Goal: Information Seeking & Learning: Check status

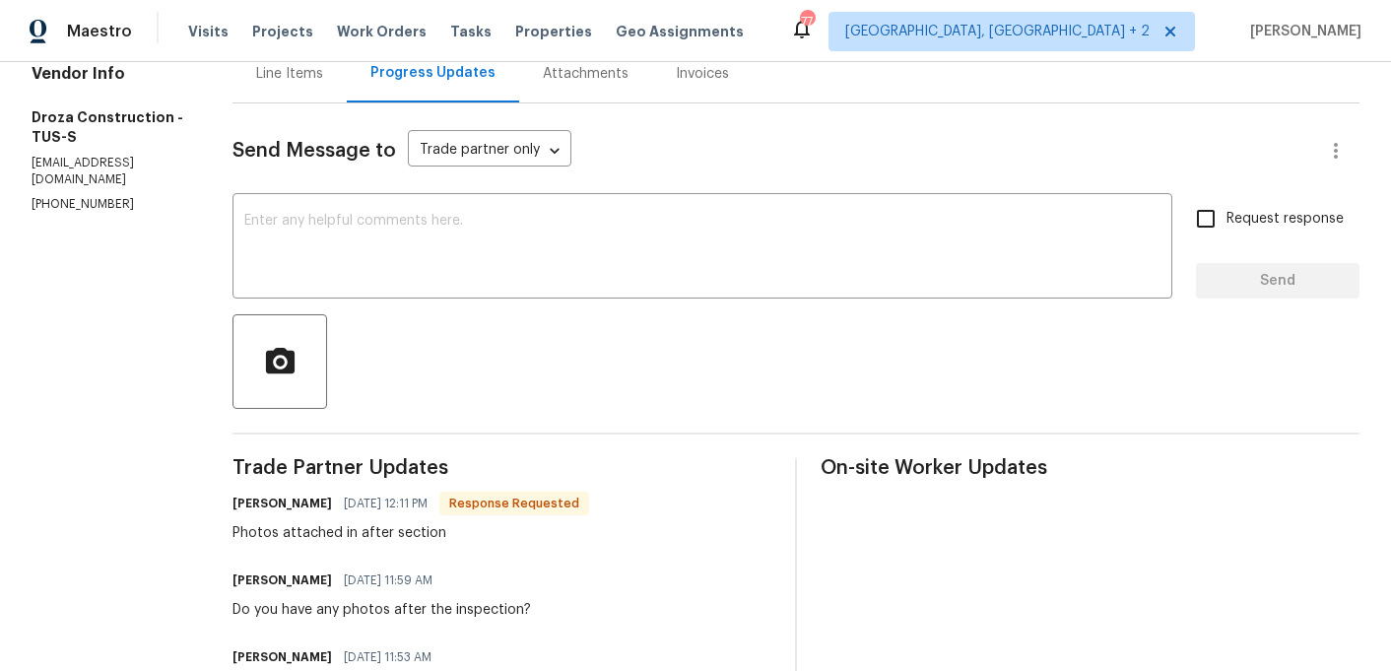
scroll to position [221, 0]
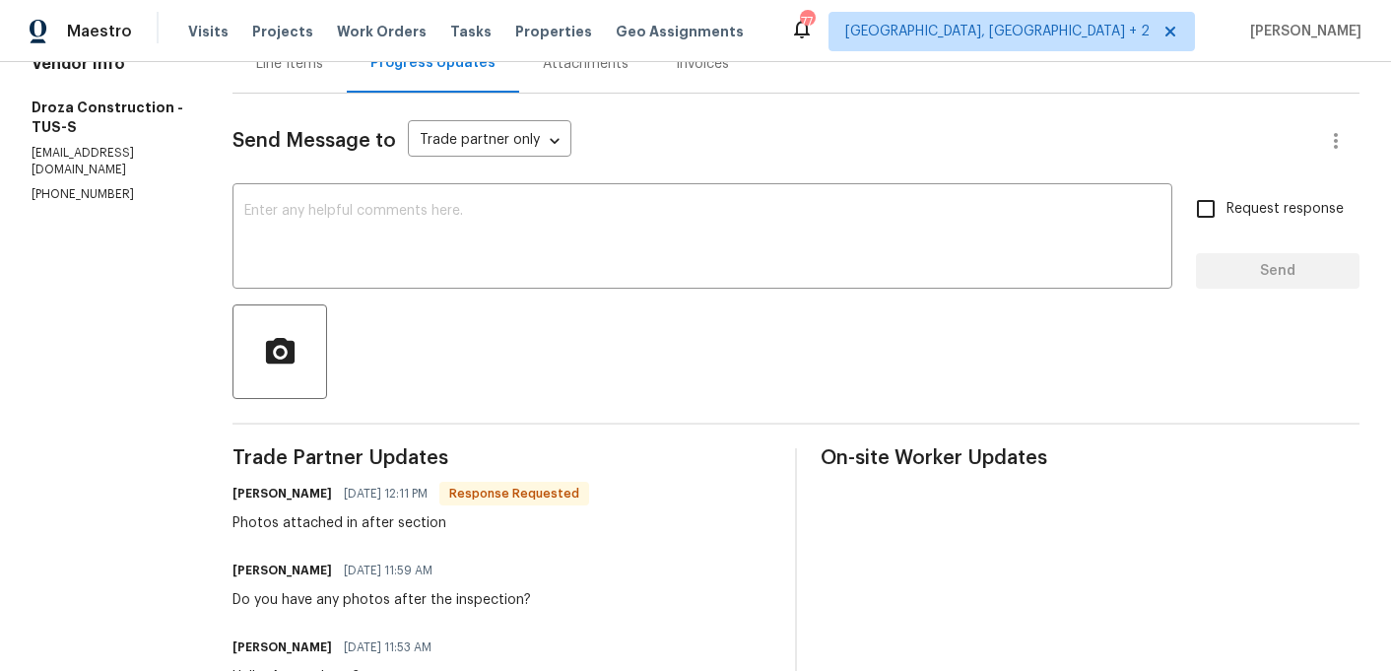
drag, startPoint x: 301, startPoint y: 533, endPoint x: 448, endPoint y: 522, distance: 147.2
click at [448, 522] on div "Photos attached in after section" at bounding box center [410, 523] width 357 height 20
drag, startPoint x: 334, startPoint y: 609, endPoint x: 427, endPoint y: 606, distance: 93.6
click at [430, 608] on div "Do you have any photos after the inspection?" at bounding box center [381, 600] width 298 height 20
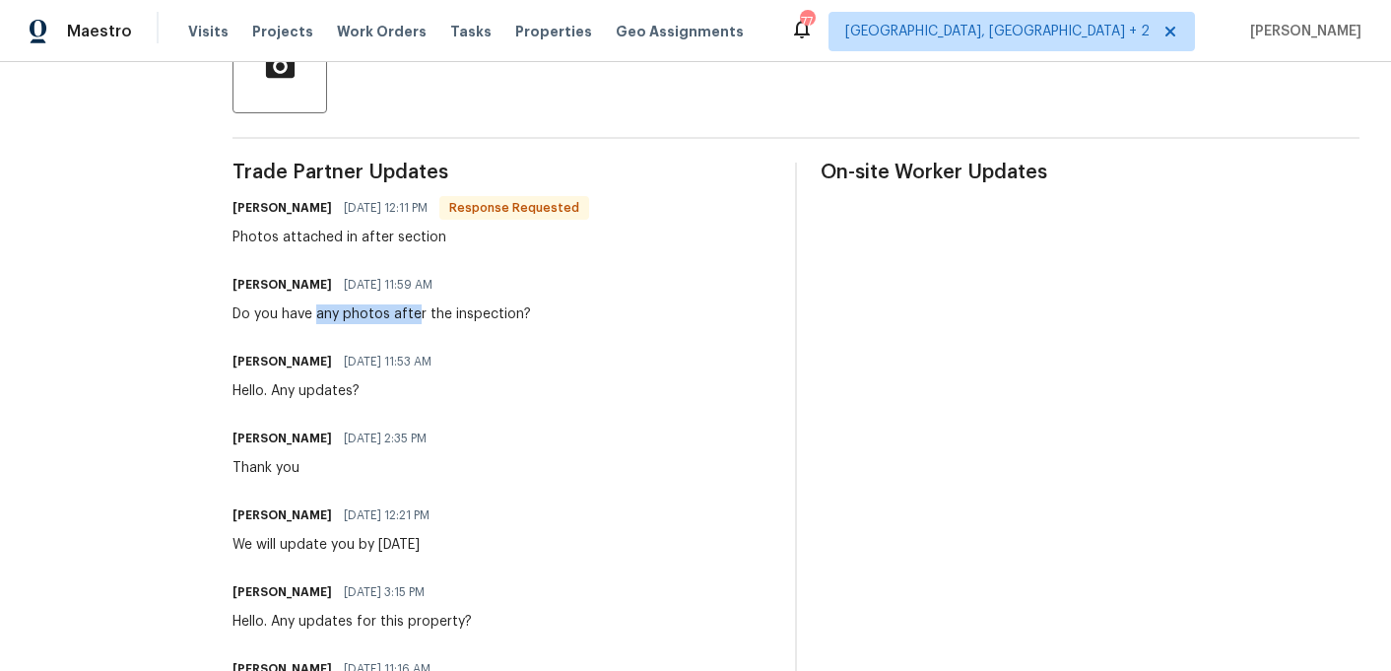
scroll to position [0, 0]
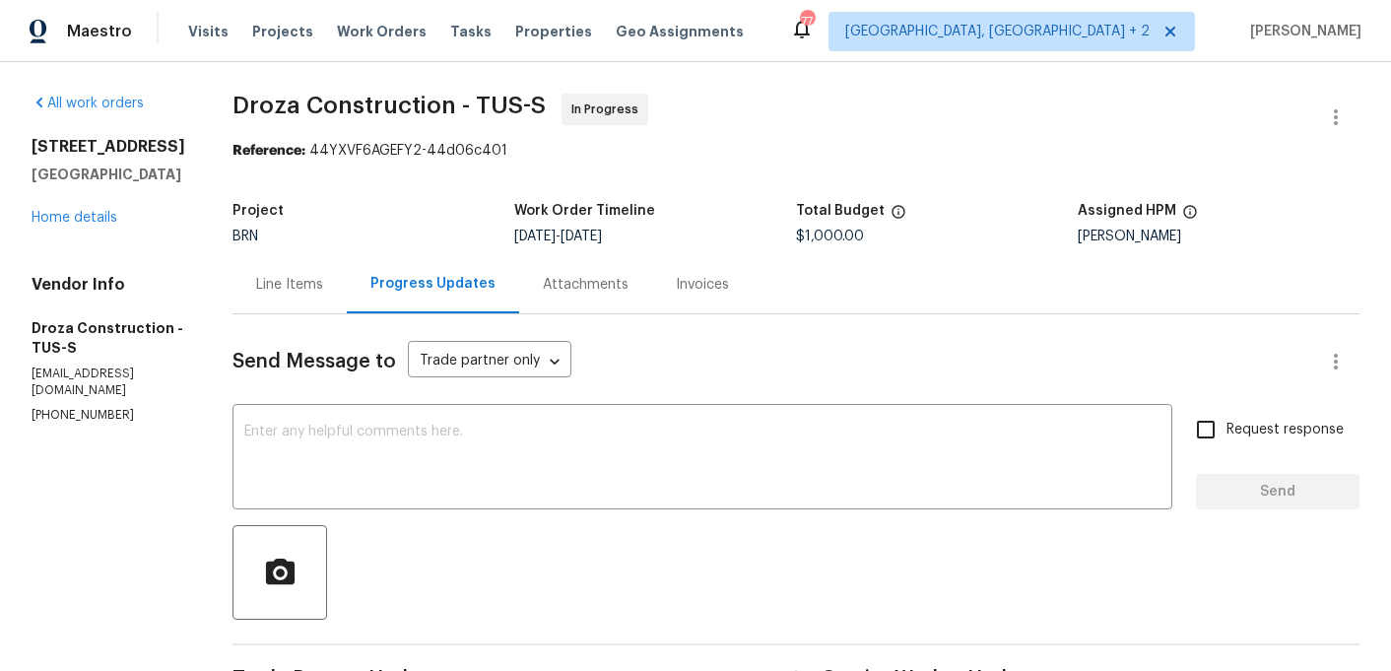
click at [310, 286] on div "Line Items" at bounding box center [289, 285] width 67 height 20
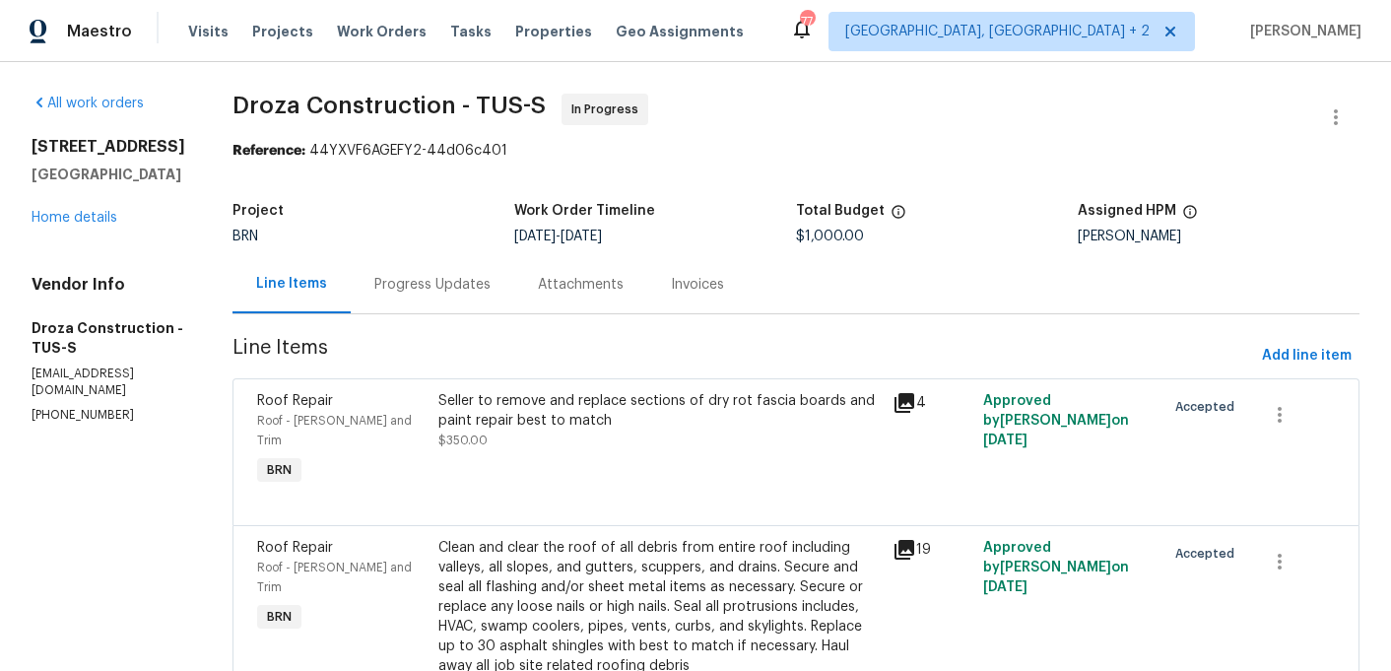
click at [761, 410] on div "Seller to remove and replace sections of dry rot fascia boards and paint repair…" at bounding box center [659, 410] width 442 height 39
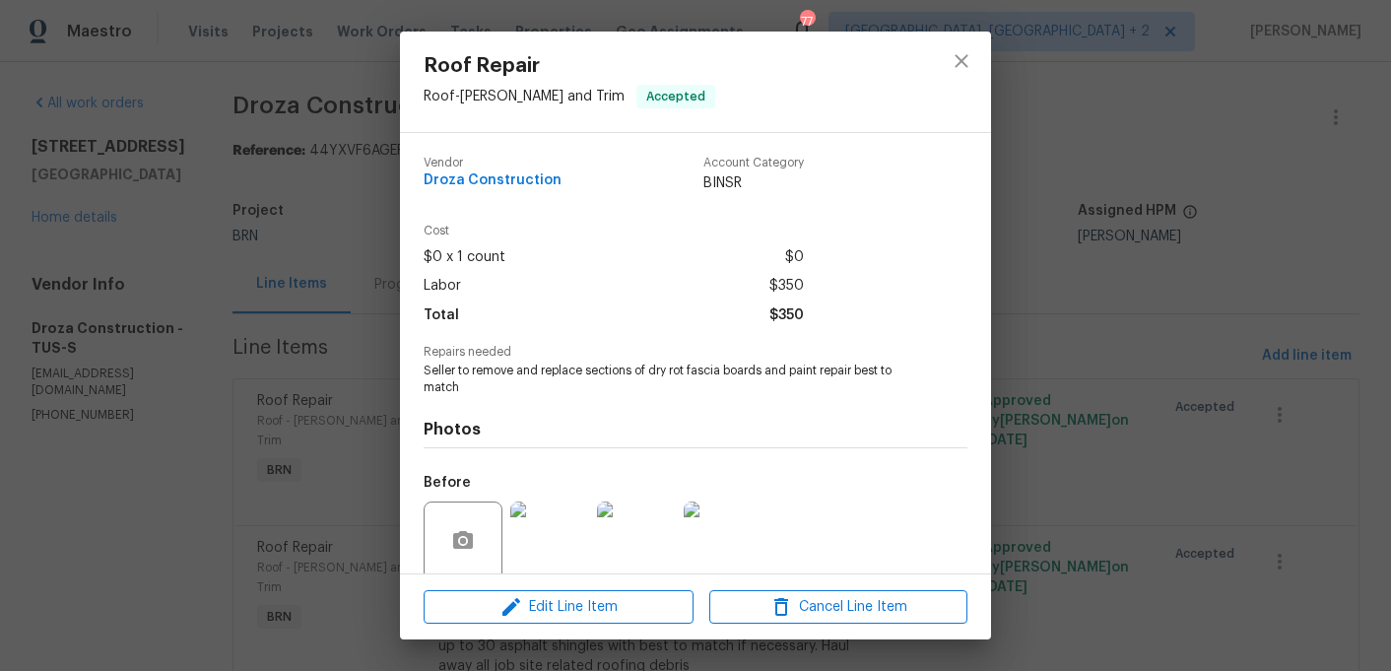
scroll to position [154, 0]
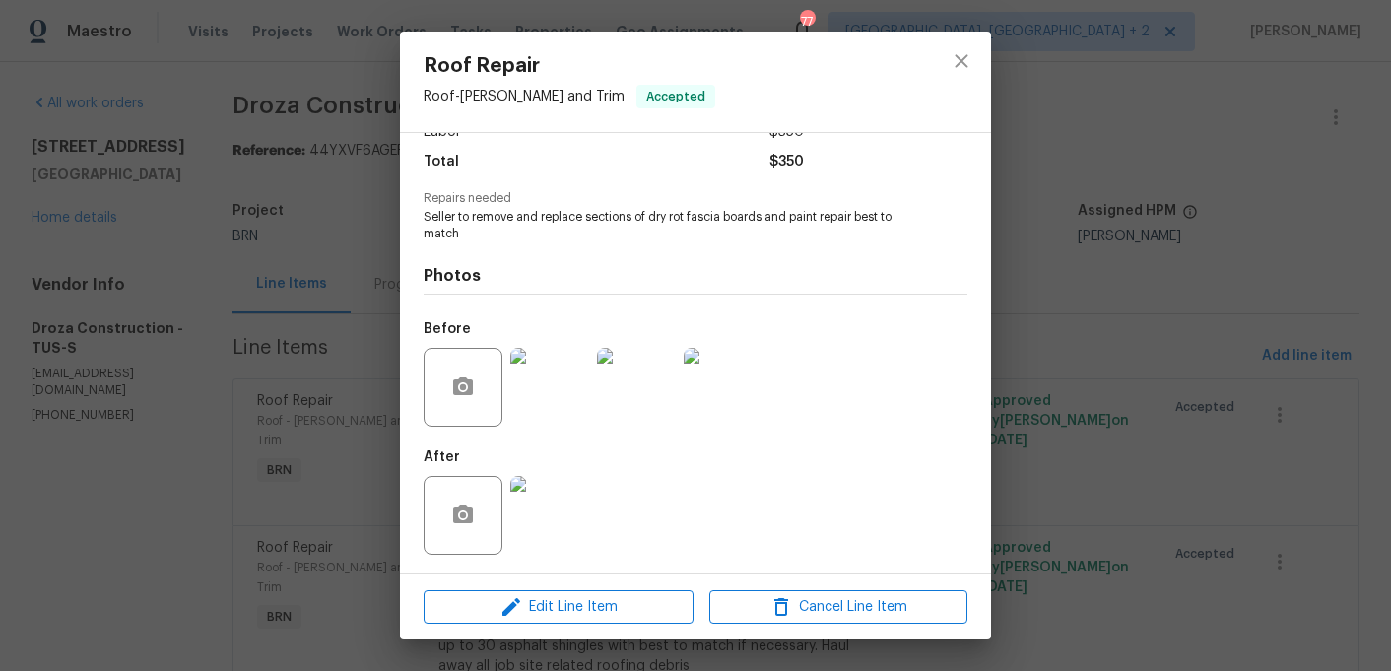
click at [551, 520] on img at bounding box center [549, 515] width 79 height 79
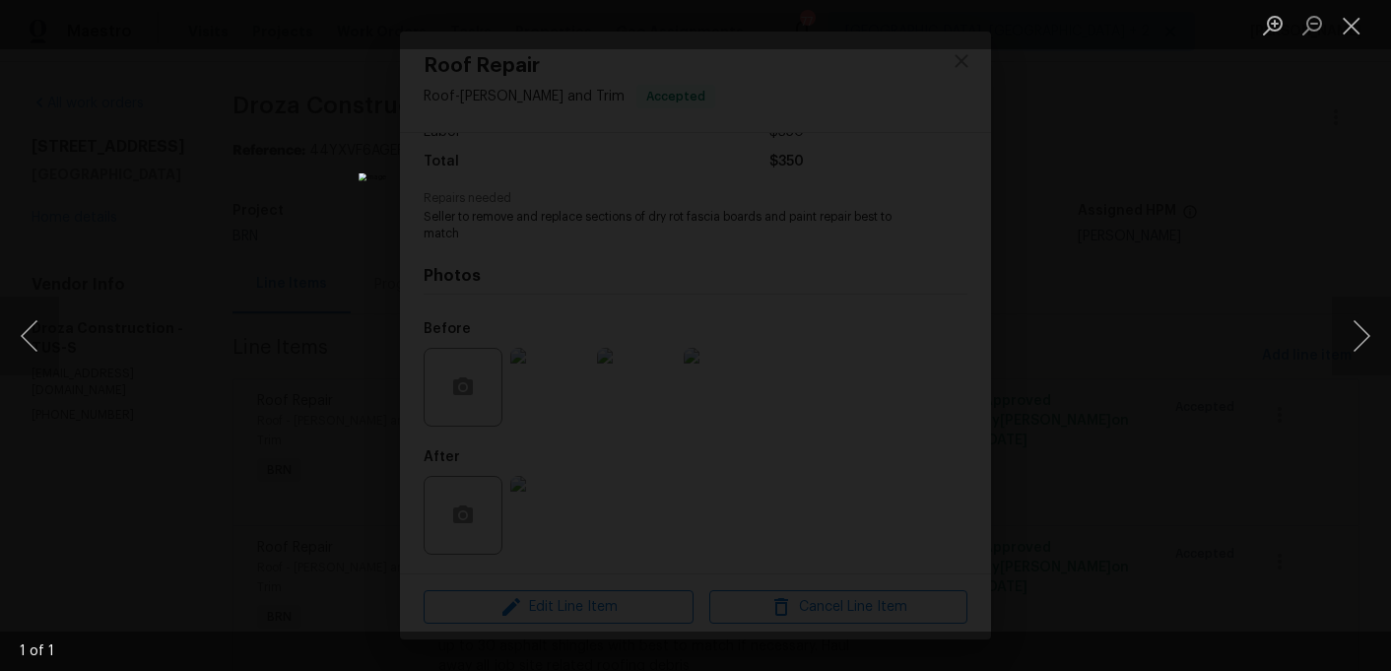
click at [1189, 235] on div "Lightbox" at bounding box center [695, 335] width 1391 height 671
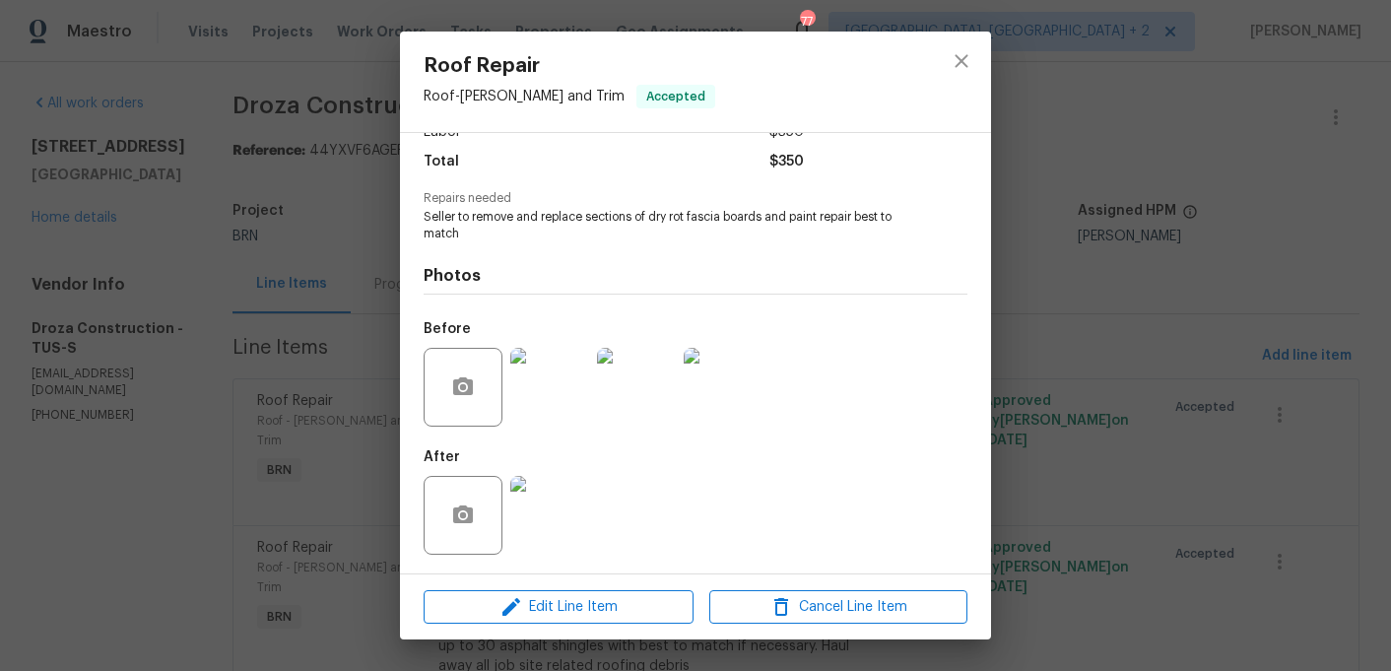
click at [550, 390] on img at bounding box center [549, 387] width 79 height 79
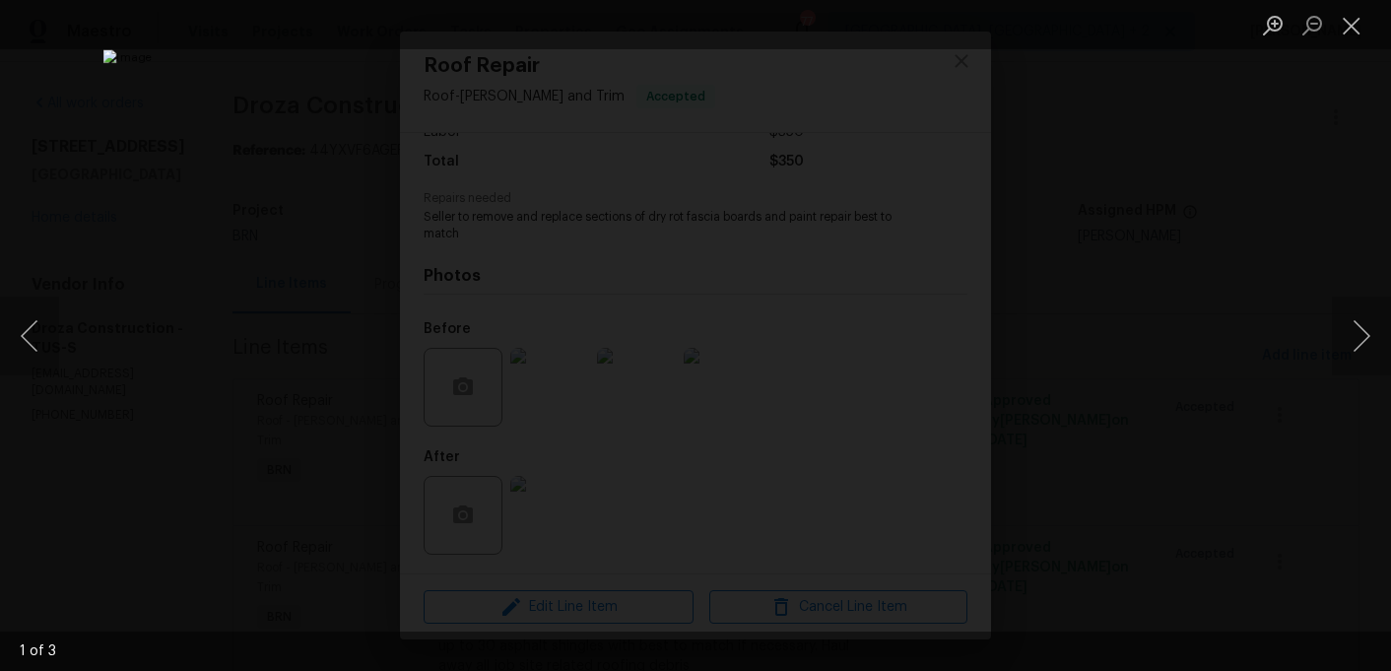
click at [1233, 239] on div "Lightbox" at bounding box center [695, 335] width 1391 height 671
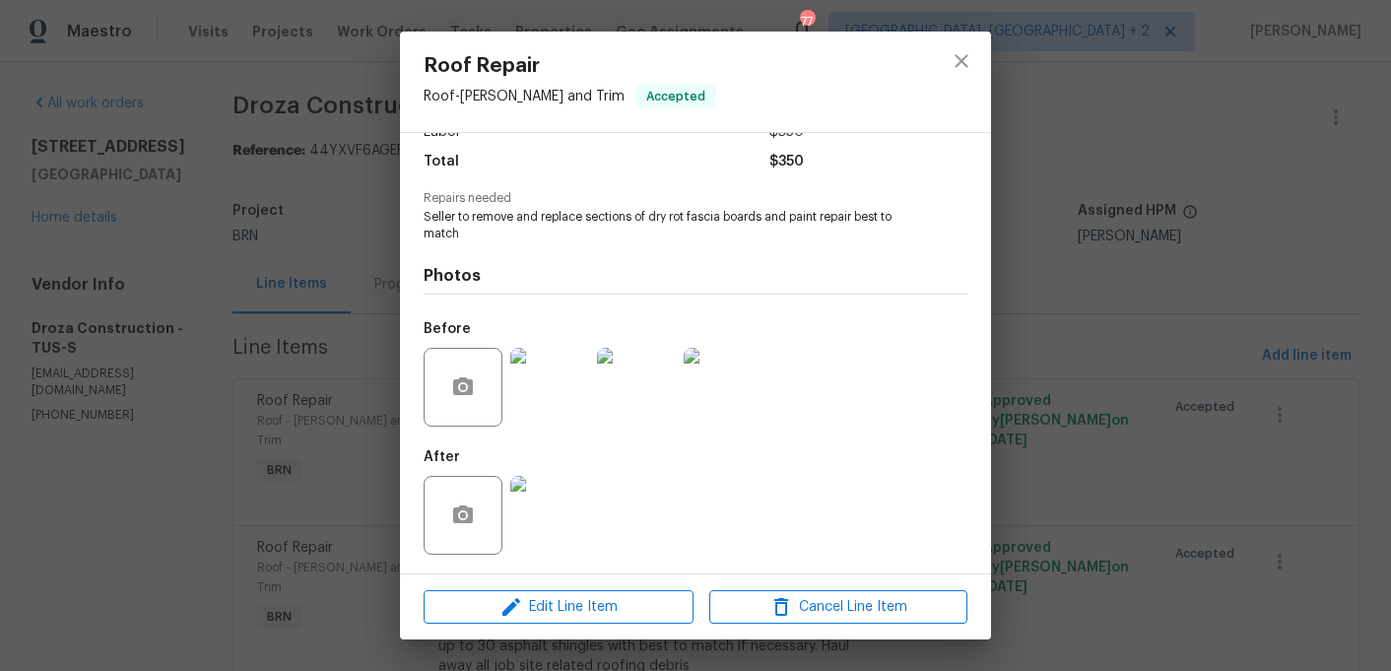
click at [275, 528] on div "Roof Repair Roof - [PERSON_NAME] and Trim Accepted Vendor Droza Construction Ac…" at bounding box center [695, 335] width 1391 height 671
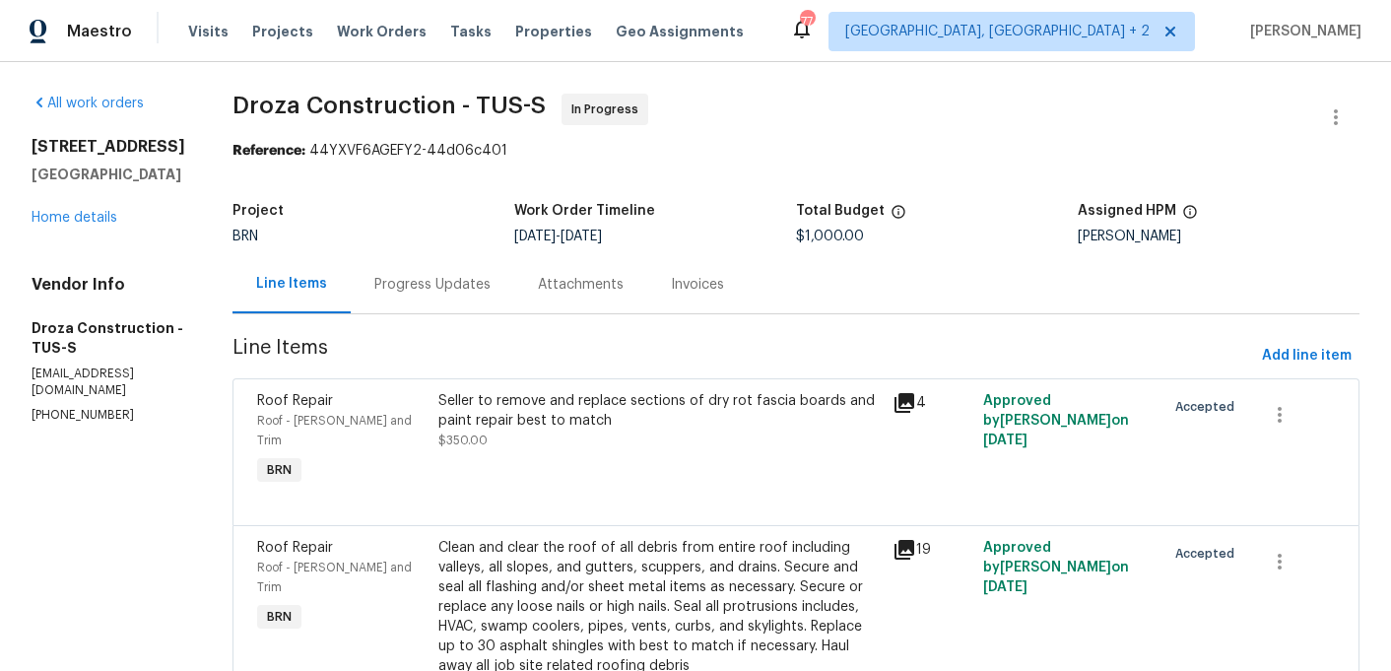
scroll to position [98, 0]
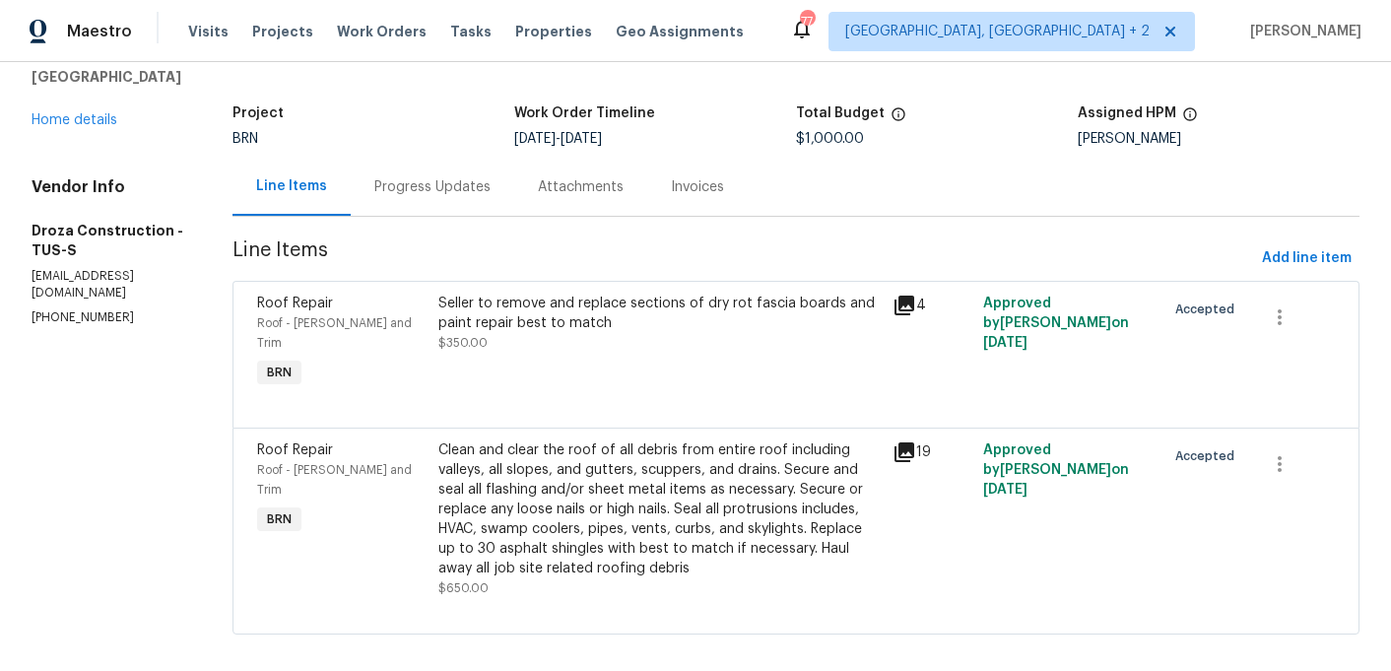
click at [914, 442] on icon at bounding box center [904, 452] width 20 height 20
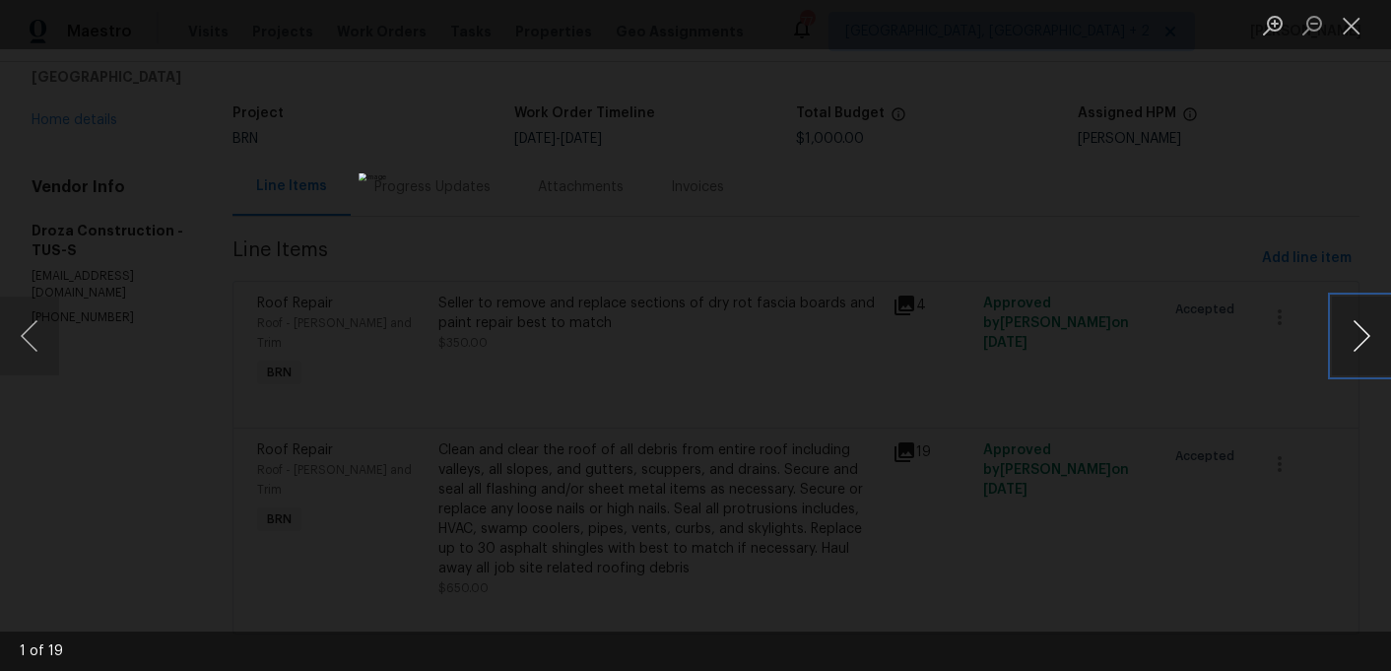
click at [1346, 326] on button "Next image" at bounding box center [1361, 335] width 59 height 79
click at [1349, 329] on button "Next image" at bounding box center [1361, 335] width 59 height 79
click at [1349, 330] on button "Next image" at bounding box center [1361, 335] width 59 height 79
click at [1351, 335] on button "Next image" at bounding box center [1361, 335] width 59 height 79
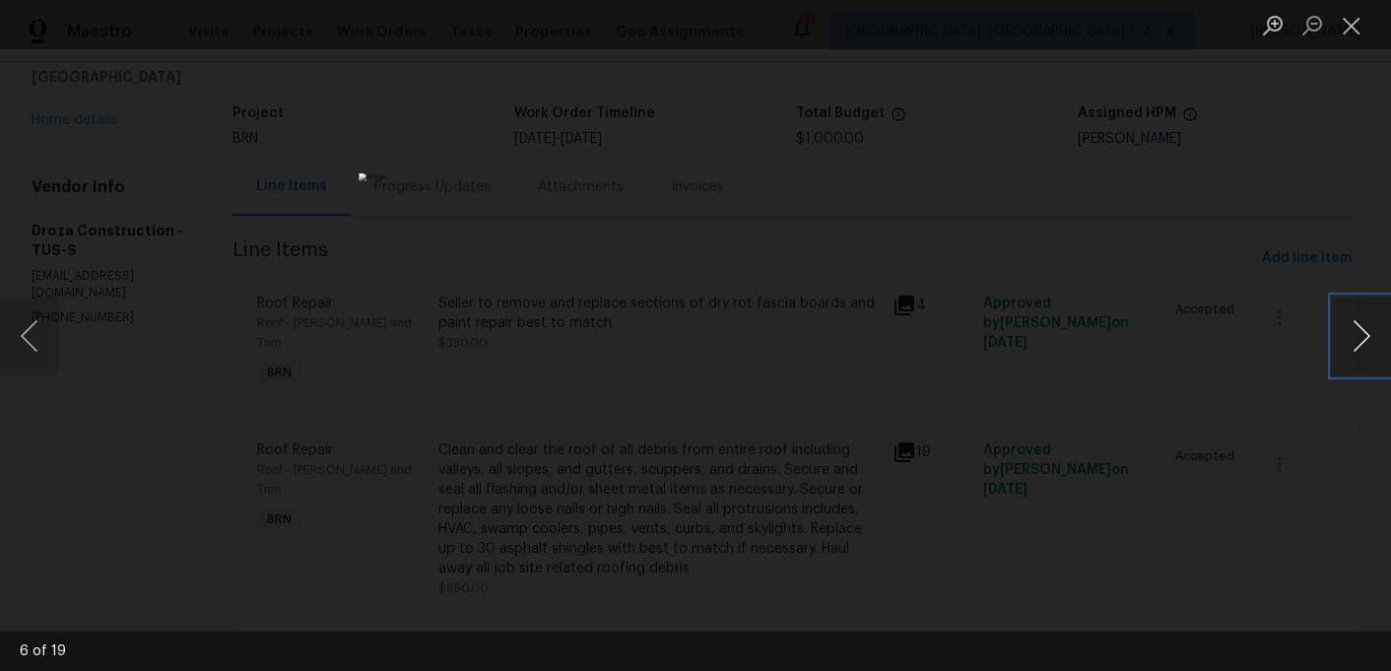
click at [1351, 337] on button "Next image" at bounding box center [1361, 335] width 59 height 79
click at [1351, 338] on button "Next image" at bounding box center [1361, 335] width 59 height 79
click at [1352, 340] on button "Next image" at bounding box center [1361, 335] width 59 height 79
click at [1353, 342] on button "Next image" at bounding box center [1361, 335] width 59 height 79
click at [1355, 346] on button "Next image" at bounding box center [1361, 335] width 59 height 79
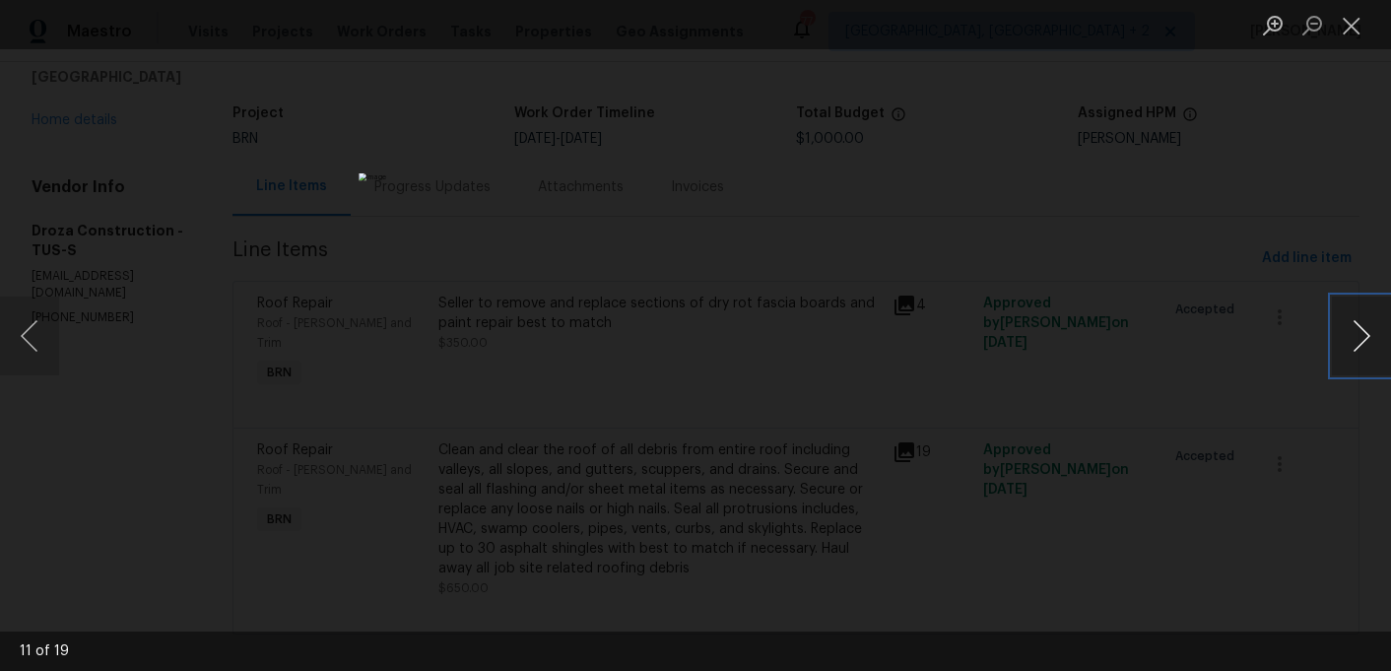
click at [1355, 347] on button "Next image" at bounding box center [1361, 335] width 59 height 79
click at [1356, 350] on button "Next image" at bounding box center [1361, 335] width 59 height 79
click at [1176, 137] on div "Lightbox" at bounding box center [695, 335] width 1391 height 671
